Goal: Complete application form

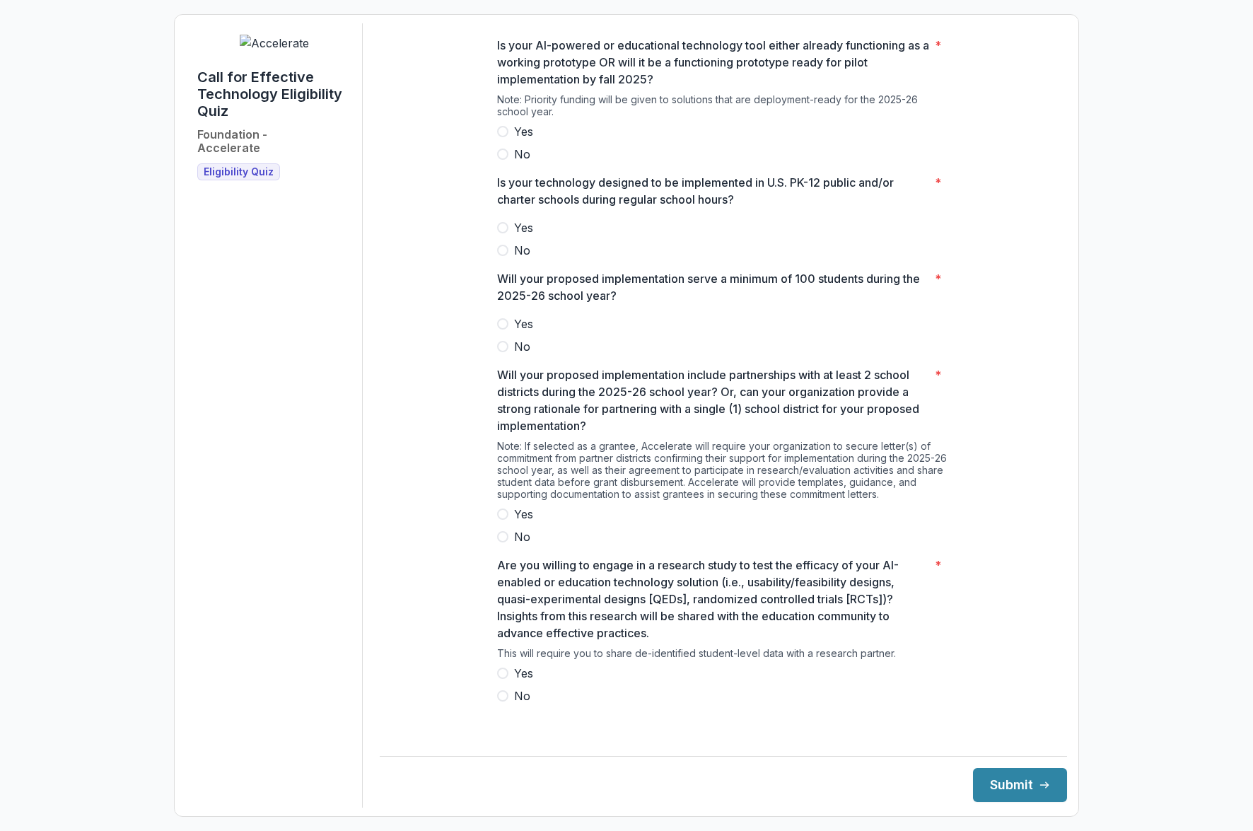
scroll to position [216, 0]
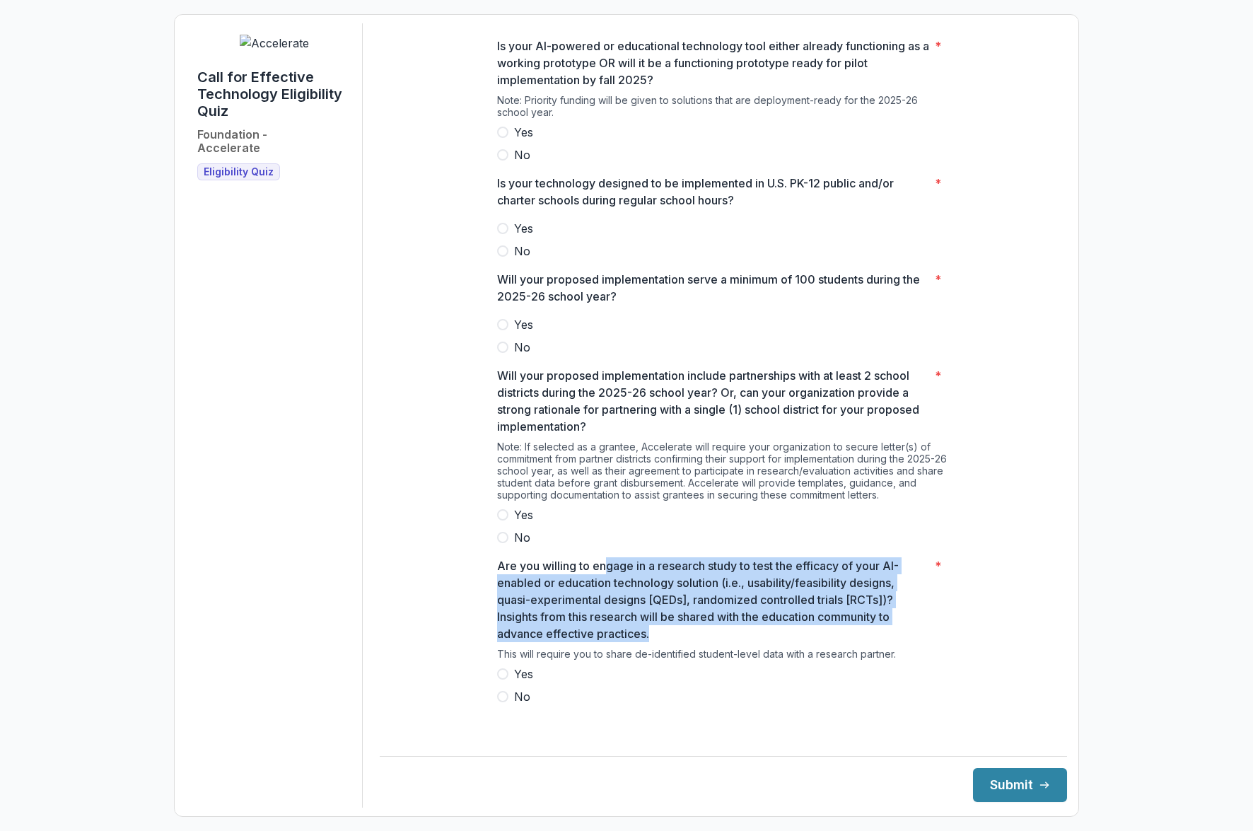
drag, startPoint x: 607, startPoint y: 575, endPoint x: 845, endPoint y: 634, distance: 245.5
click at [845, 634] on p "Are you willing to engage in a research study to test the efficacy of your AI-e…" at bounding box center [713, 599] width 432 height 85
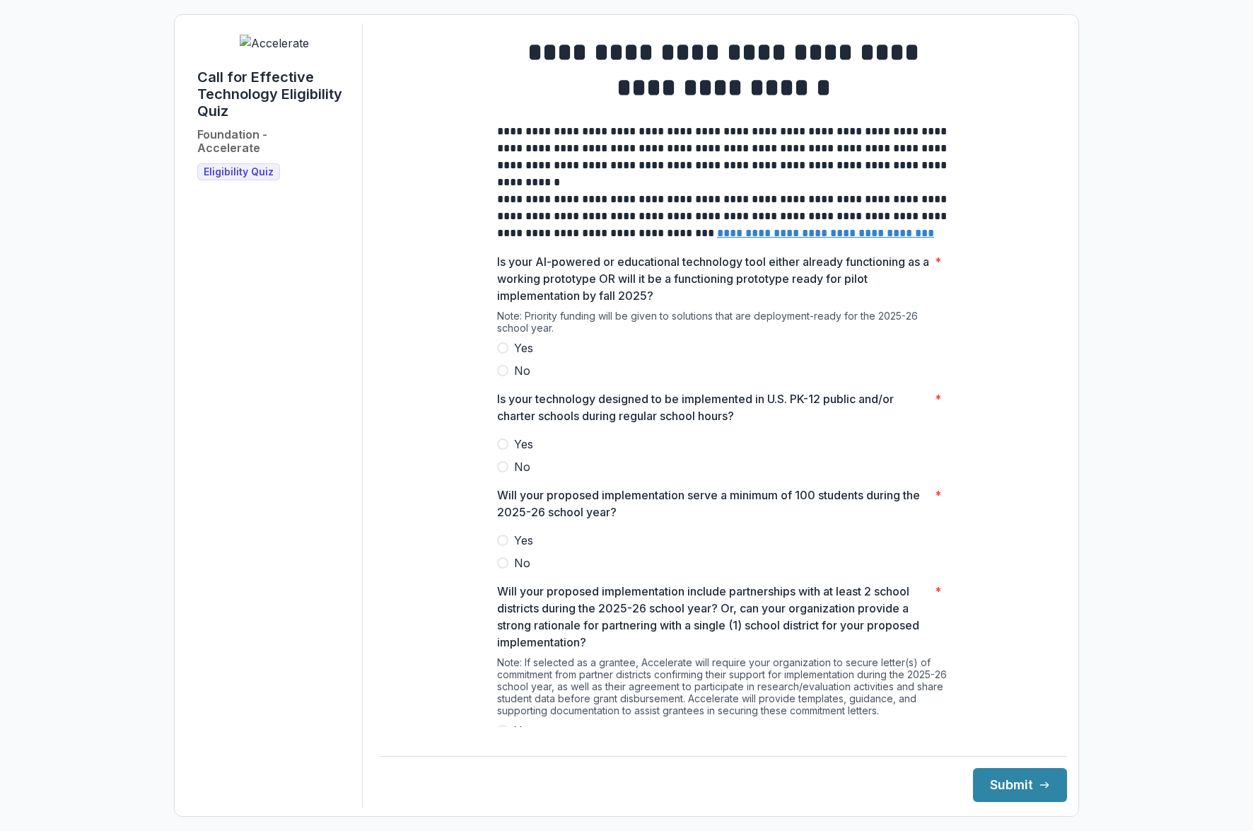
scroll to position [0, 0]
click at [505, 353] on span at bounding box center [502, 347] width 11 height 11
click at [498, 450] on span at bounding box center [502, 443] width 11 height 11
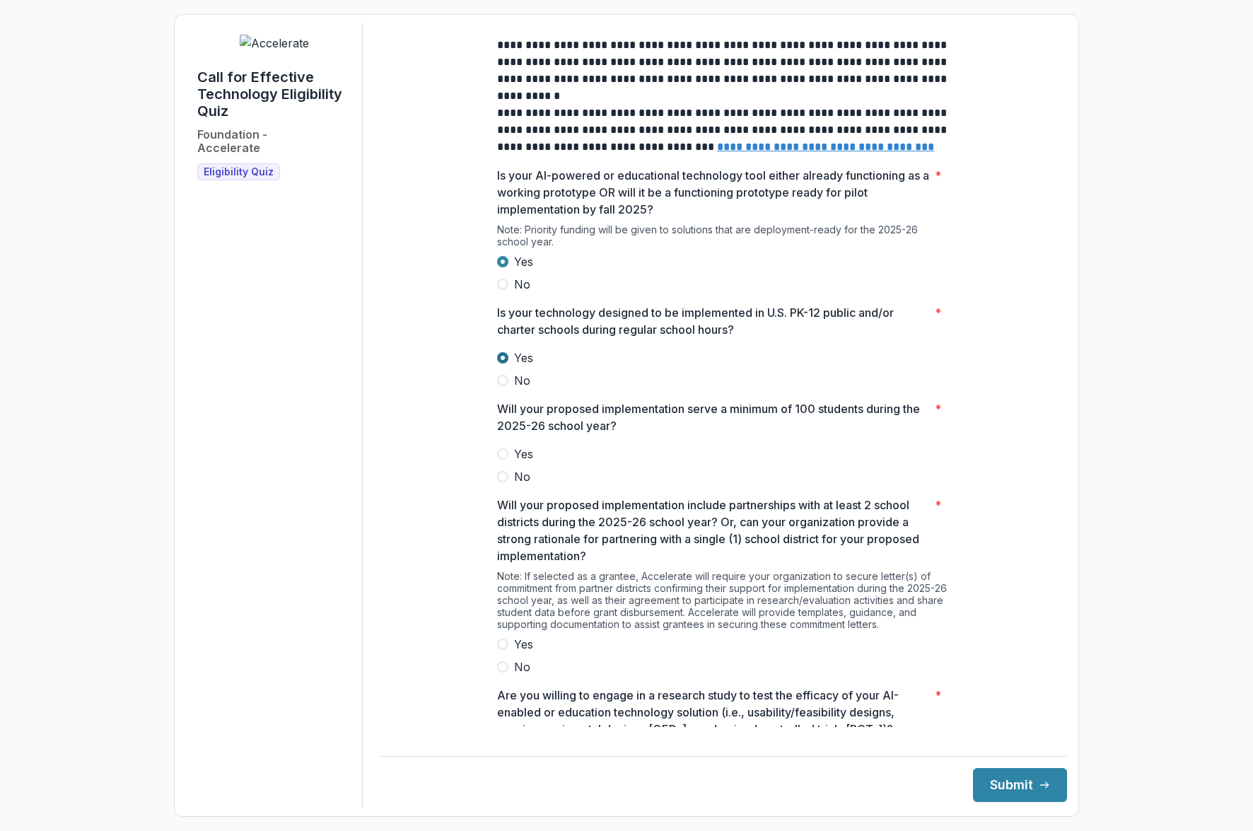
scroll to position [88, 0]
click at [502, 458] on span at bounding box center [502, 452] width 11 height 11
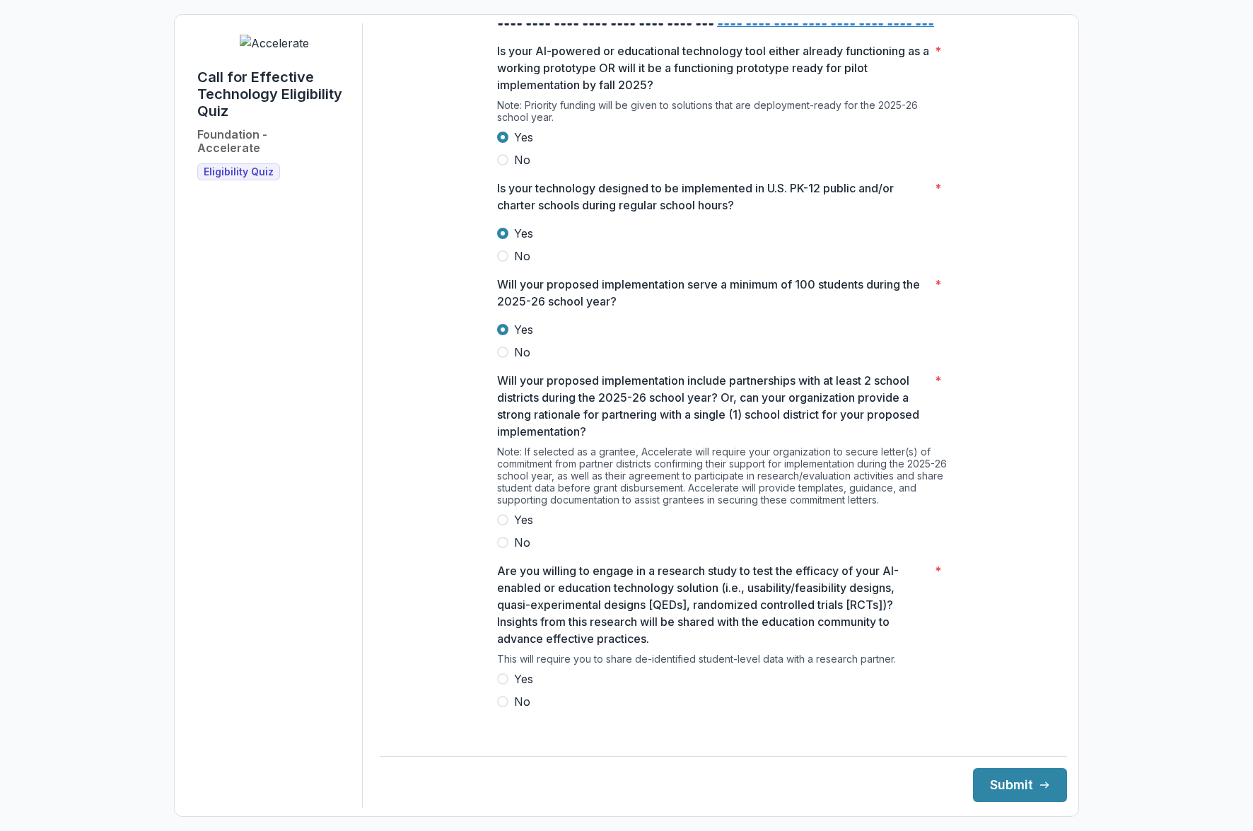
scroll to position [212, 0]
click at [501, 524] on span at bounding box center [502, 517] width 11 height 11
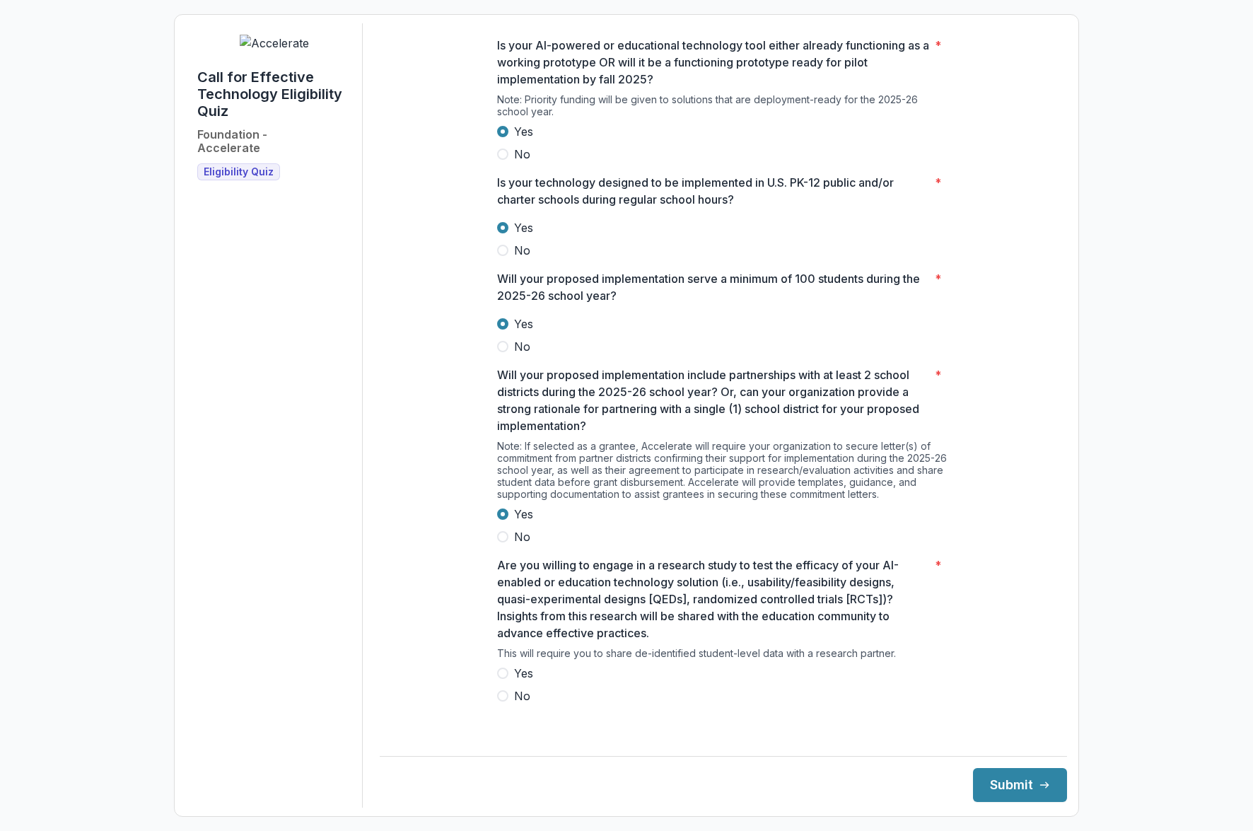
scroll to position [216, 0]
click at [497, 679] on span at bounding box center [502, 673] width 11 height 11
click at [1002, 779] on button "Submit" at bounding box center [1020, 785] width 94 height 34
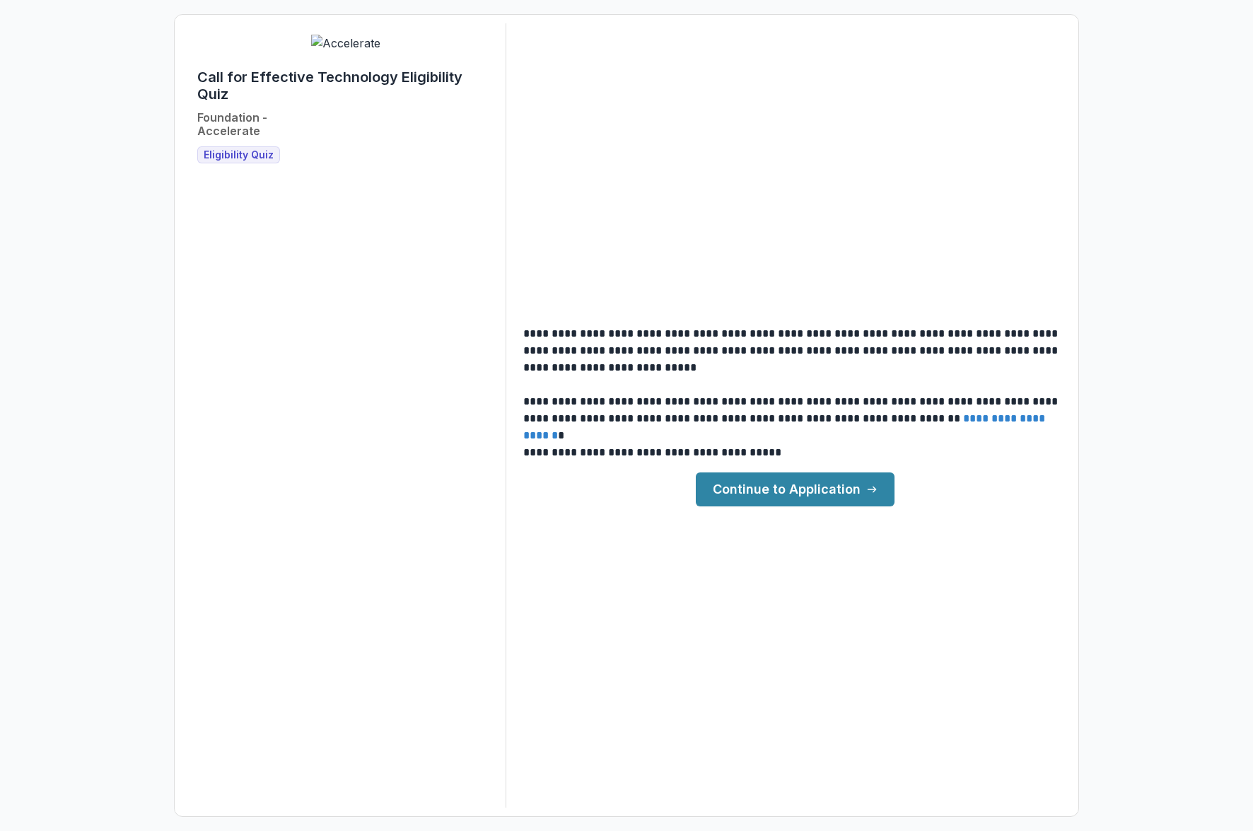
click at [797, 490] on link "Continue to Application" at bounding box center [795, 489] width 199 height 34
